Goal: Check status: Check status

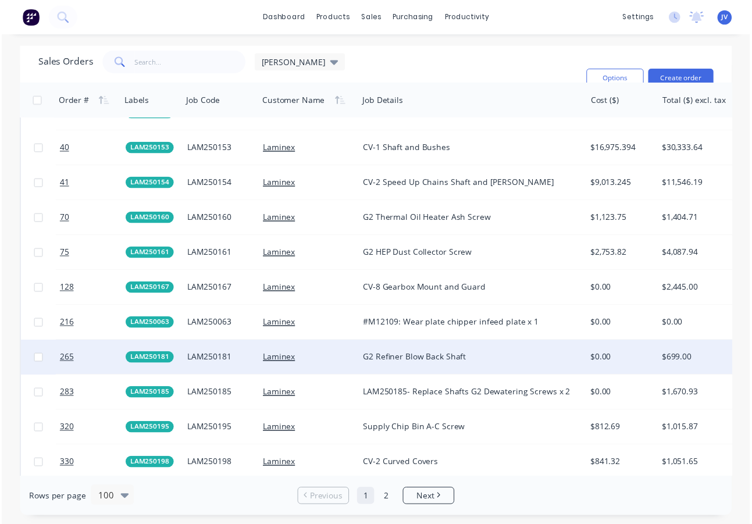
scroll to position [1511, 0]
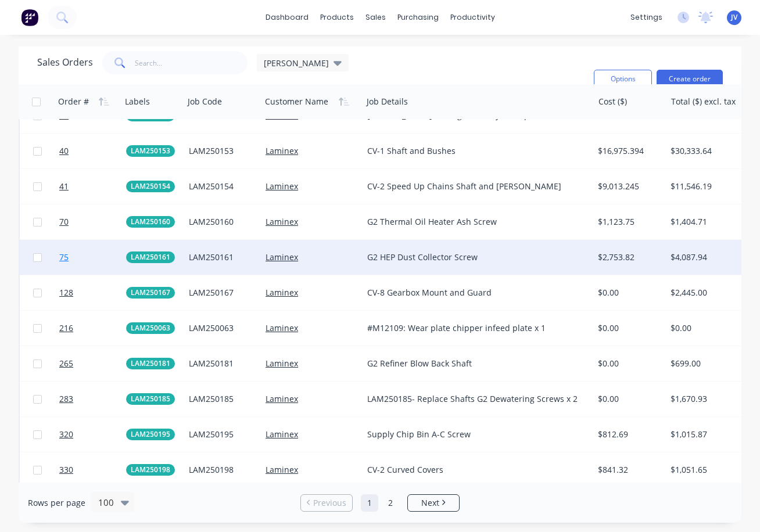
click at [66, 255] on span "75" at bounding box center [63, 258] width 9 height 12
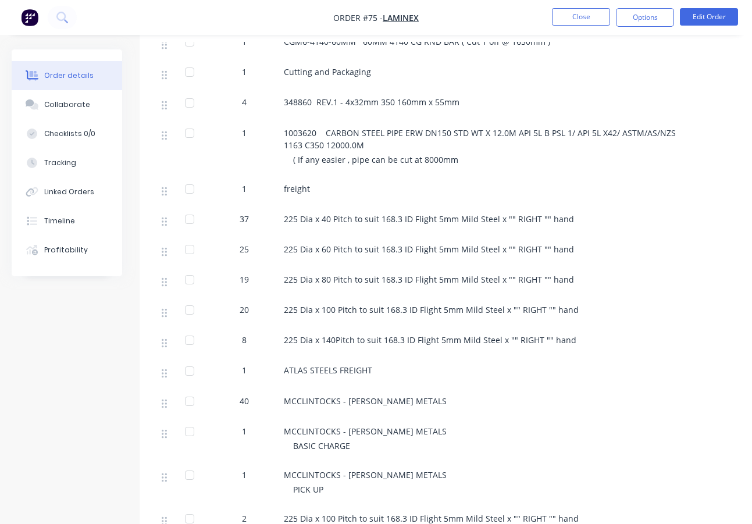
scroll to position [581, 0]
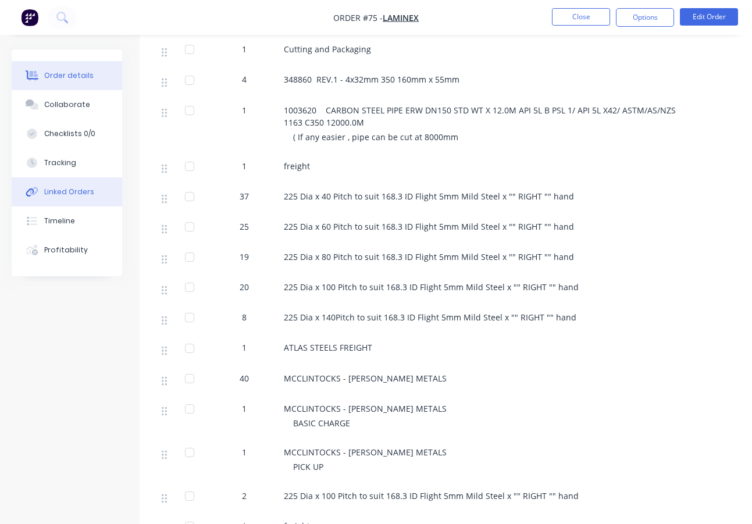
click at [66, 191] on div "Linked Orders" at bounding box center [69, 192] width 50 height 10
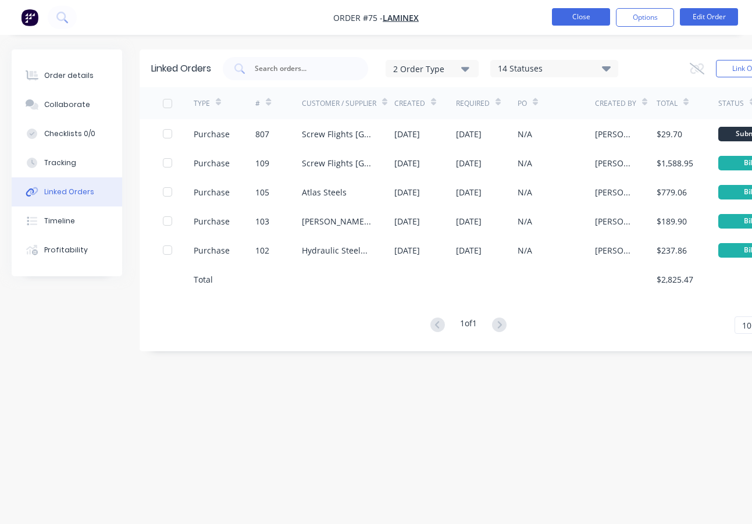
click at [574, 19] on button "Close" at bounding box center [581, 16] width 58 height 17
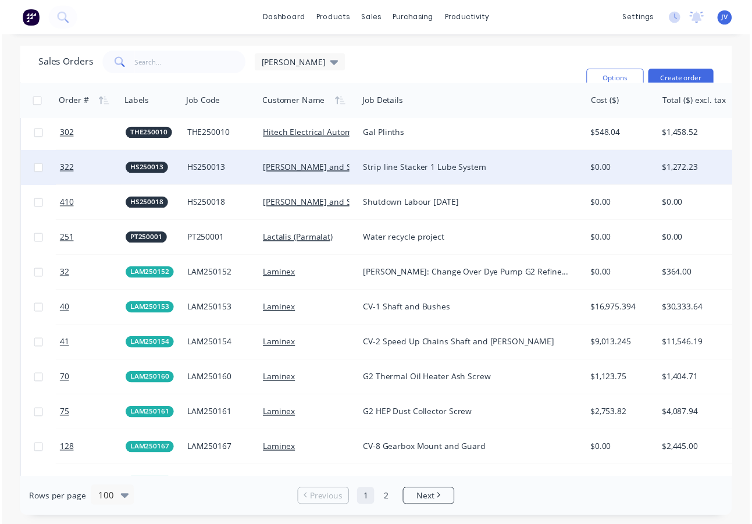
scroll to position [1395, 0]
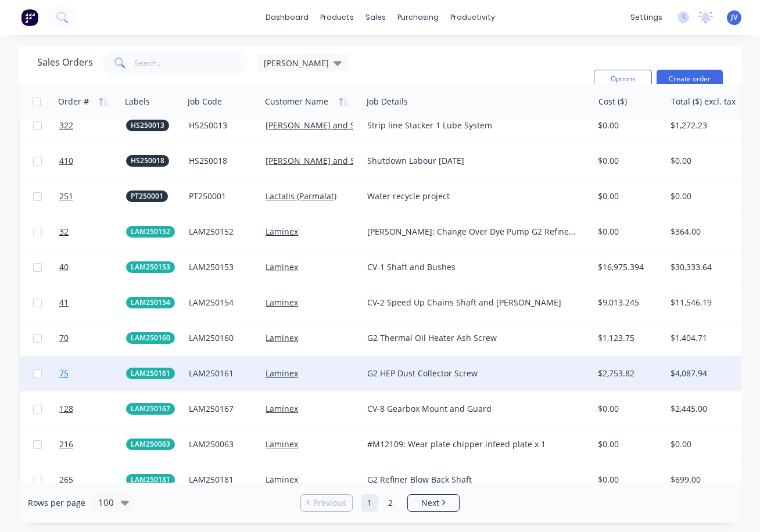
click at [61, 373] on span "75" at bounding box center [63, 374] width 9 height 12
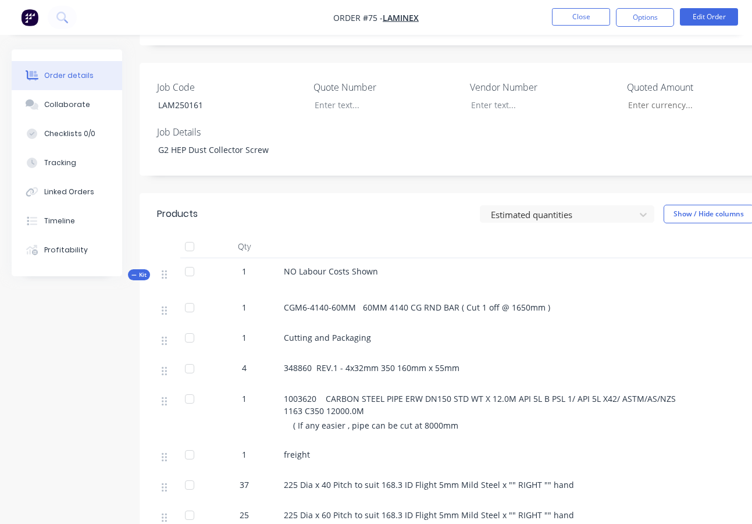
scroll to position [58, 0]
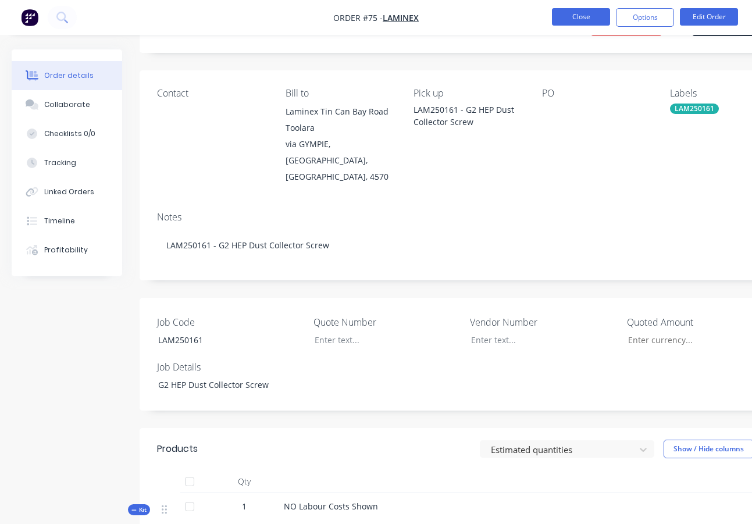
click at [571, 14] on button "Close" at bounding box center [581, 16] width 58 height 17
